Goal: Check status

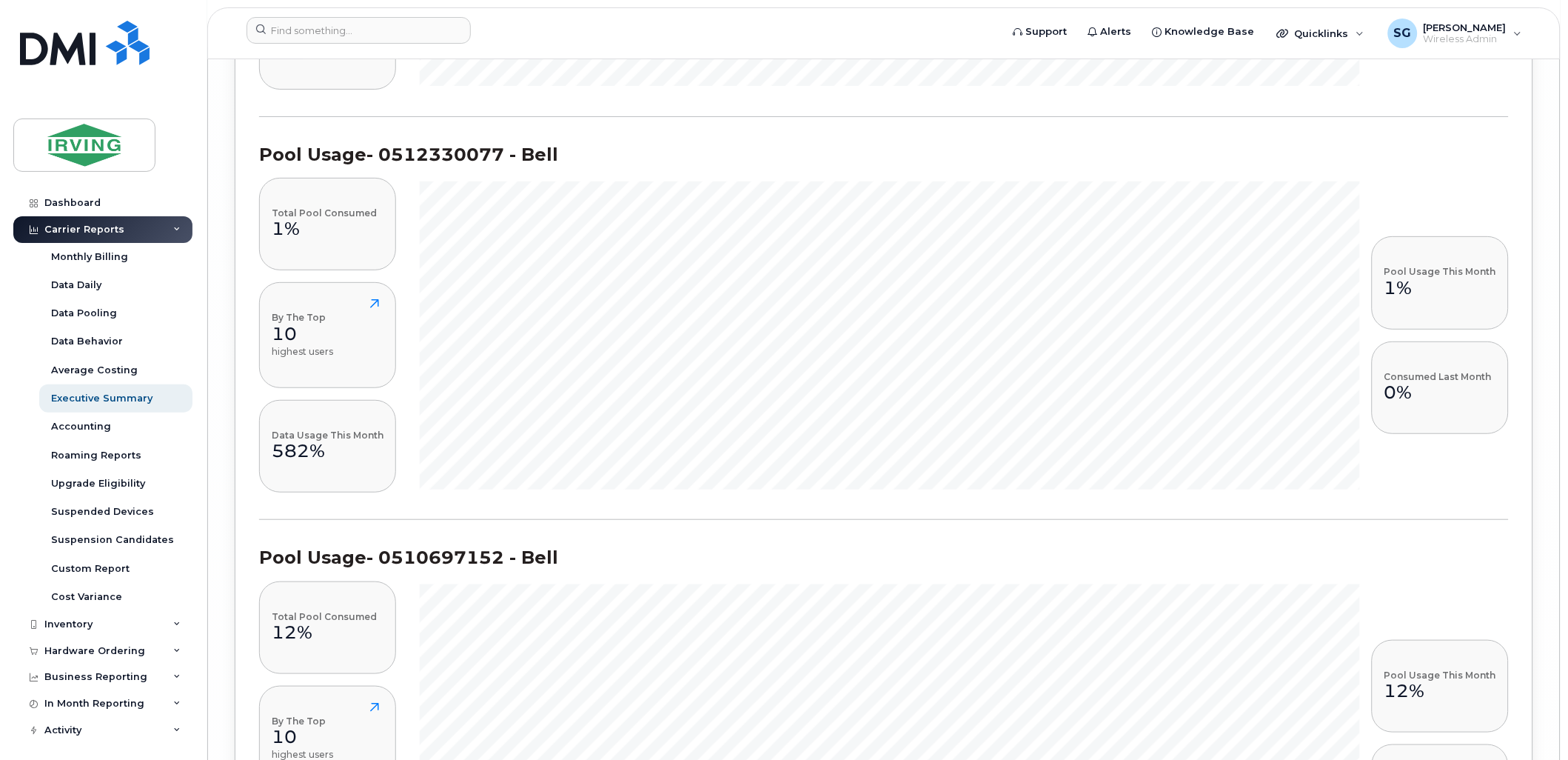
scroll to position [21228, 0]
